Goal: Transaction & Acquisition: Purchase product/service

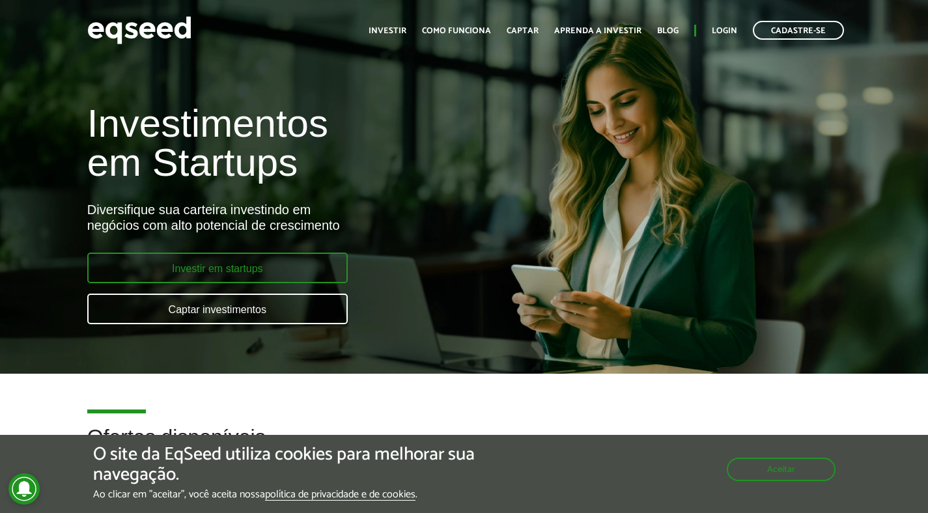
click at [229, 264] on link "Investir em startups" at bounding box center [217, 268] width 260 height 31
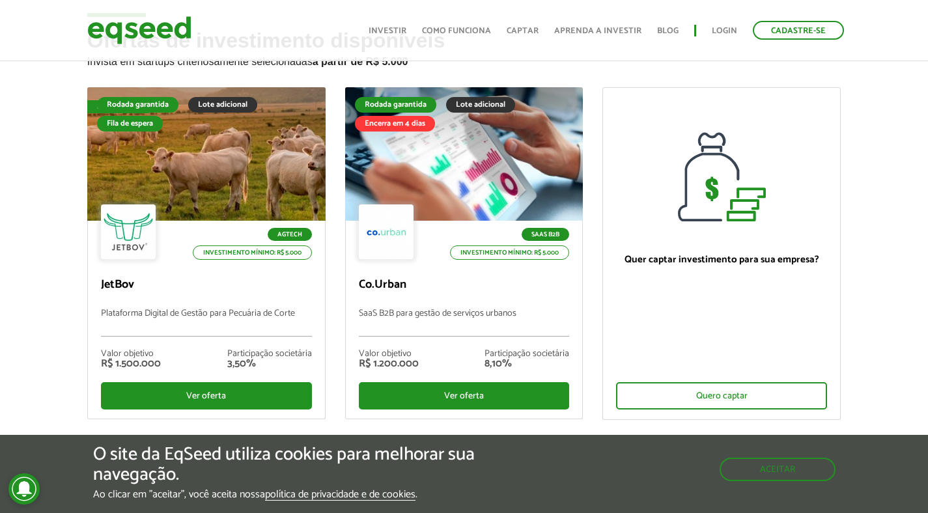
scroll to position [67, 0]
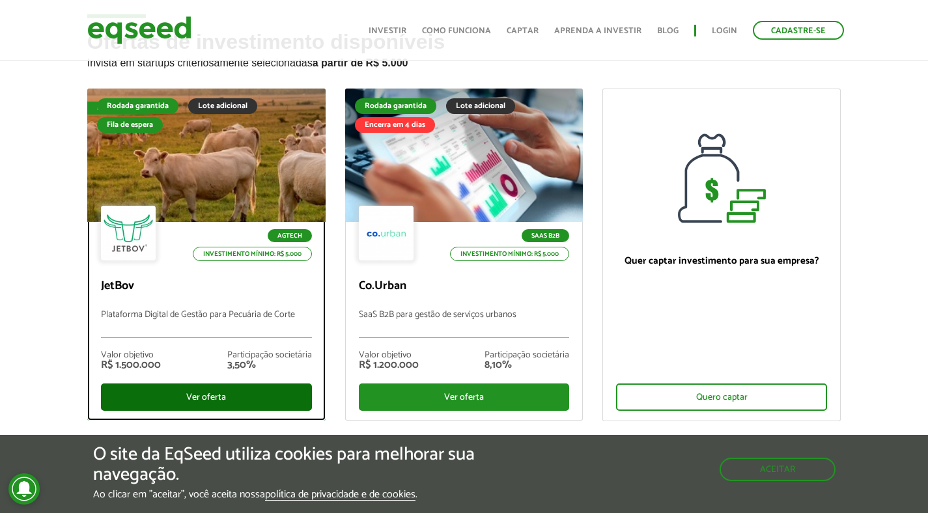
click at [139, 395] on div "Ver oferta" at bounding box center [206, 397] width 211 height 27
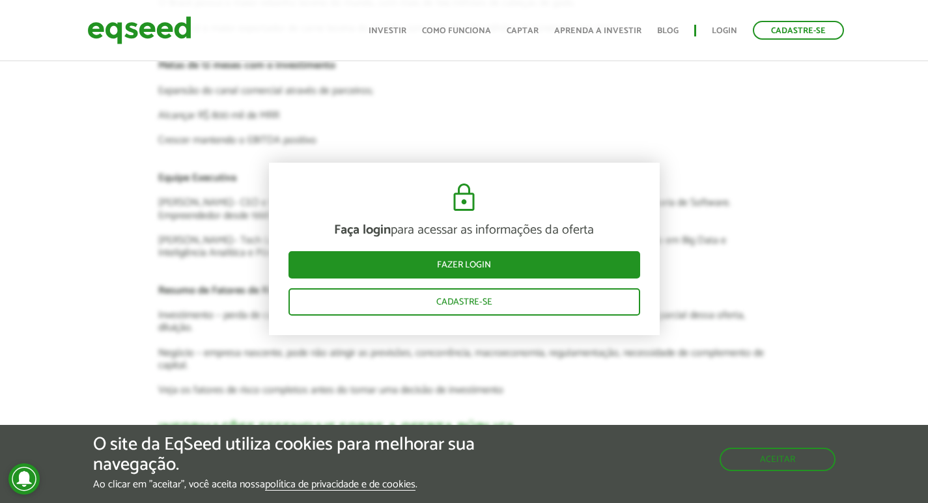
scroll to position [2880, 0]
